Goal: Find specific page/section: Find specific page/section

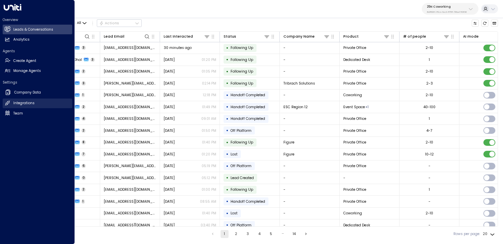
click at [31, 104] on h2 "Integrations" at bounding box center [23, 102] width 21 height 5
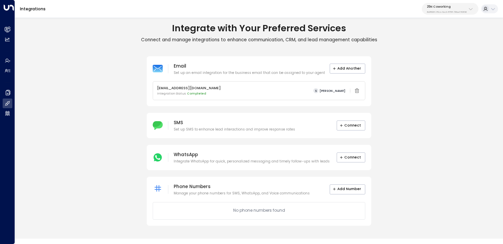
click at [453, 5] on p "25N Coworking" at bounding box center [447, 7] width 40 height 4
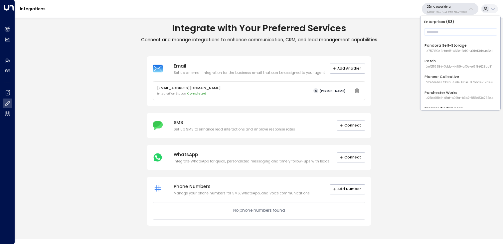
scroll to position [680, 0]
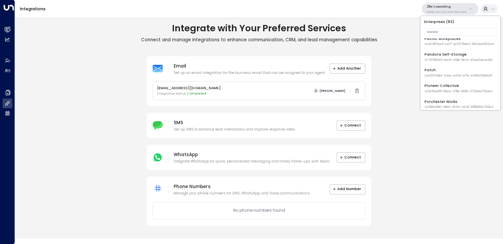
click at [452, 59] on span "ID: 757189d6-fae5-468c-8c19-40bd3de4c6e1" at bounding box center [458, 60] width 68 height 5
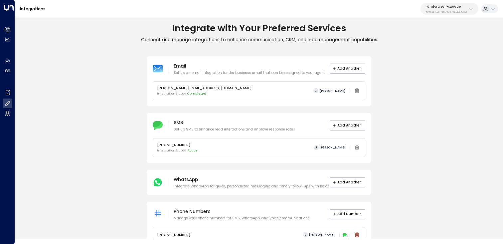
scroll to position [18, 0]
